Goal: Information Seeking & Learning: Learn about a topic

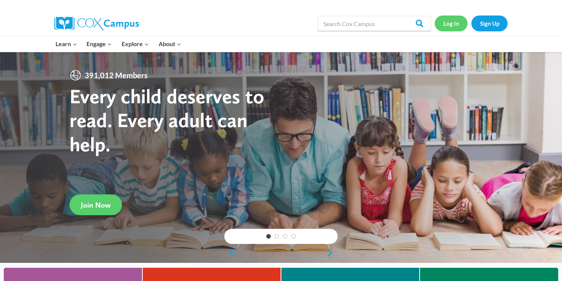
click at [451, 26] on link "Log In" at bounding box center [451, 22] width 33 height 15
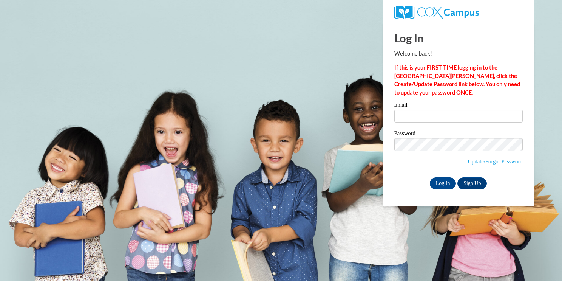
type input "bwestbur@sdb.k12.wi.us"
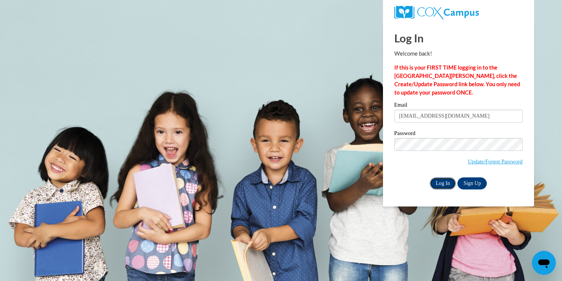
click at [446, 183] on input "Log In" at bounding box center [443, 183] width 26 height 12
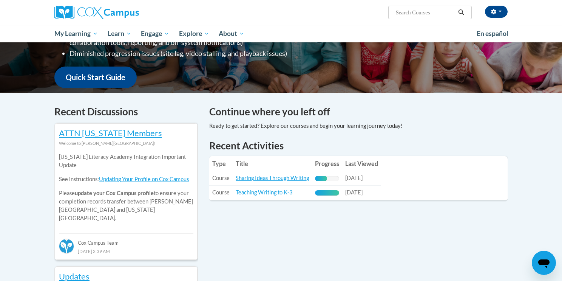
scroll to position [173, 0]
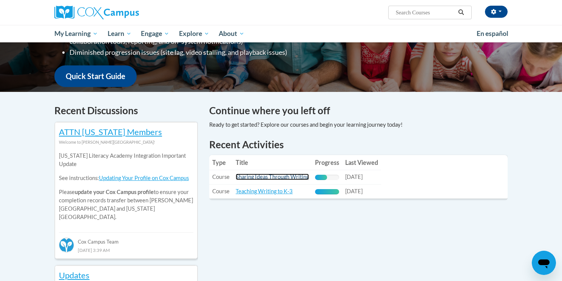
click at [259, 179] on link "Sharing Ideas Through Writing" at bounding box center [272, 176] width 73 height 6
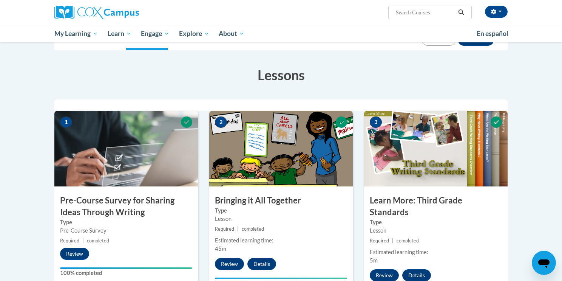
scroll to position [99, 0]
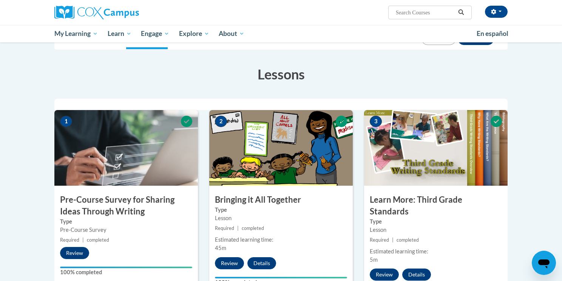
click at [409, 151] on img at bounding box center [435, 148] width 143 height 76
click at [386, 268] on button "Review" at bounding box center [384, 274] width 29 height 12
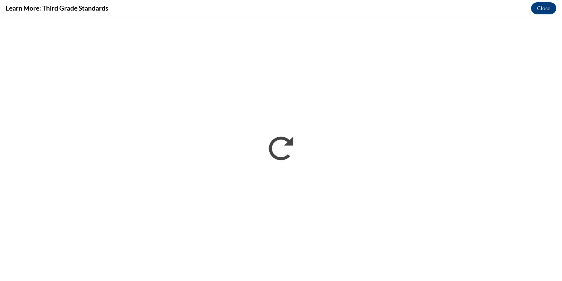
scroll to position [0, 0]
click at [541, 10] on button "Close" at bounding box center [543, 8] width 25 height 12
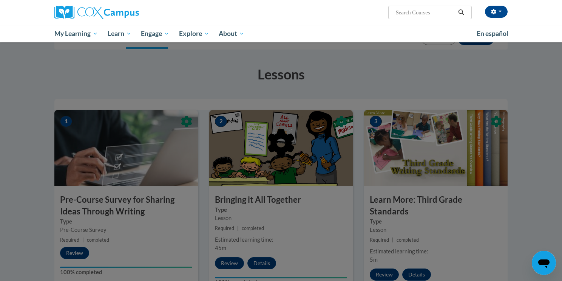
click at [45, 68] on div at bounding box center [281, 140] width 562 height 281
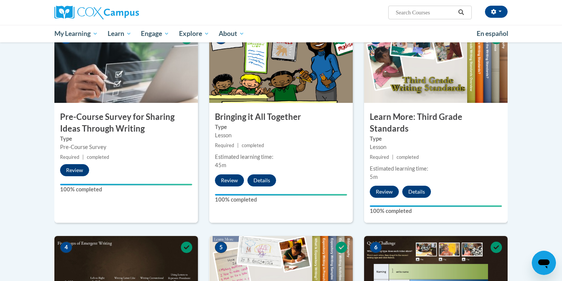
scroll to position [182, 0]
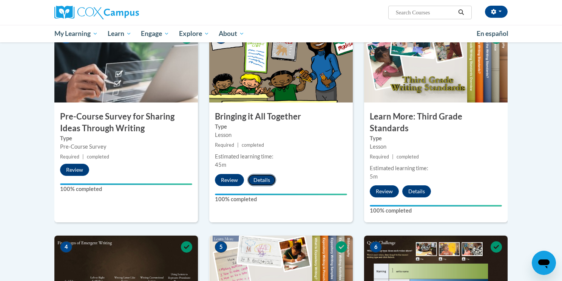
click at [264, 179] on button "Details" at bounding box center [261, 180] width 29 height 12
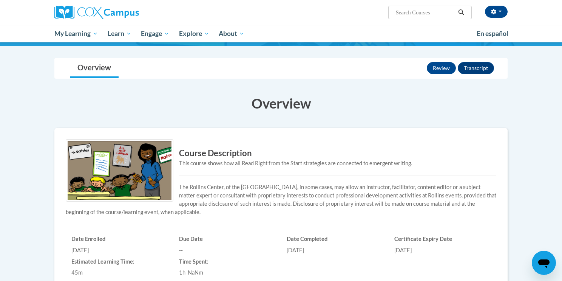
scroll to position [54, 0]
